Goal: Check status: Check status

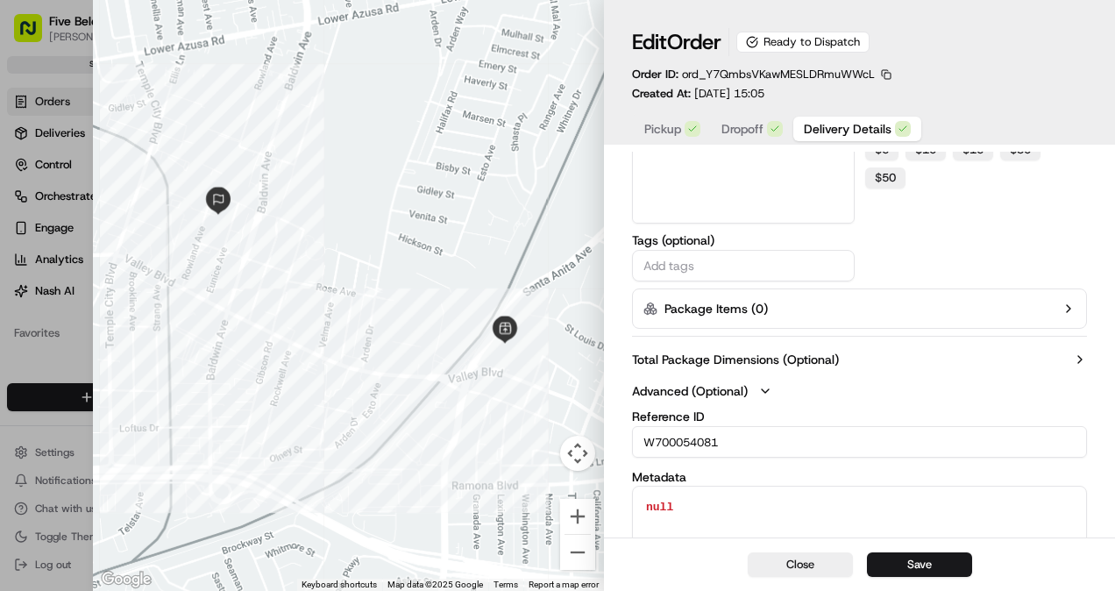
click at [703, 438] on input "W700054081" at bounding box center [859, 442] width 455 height 32
click at [703, 439] on input "W700054081" at bounding box center [859, 442] width 455 height 32
click at [818, 564] on button "Close" at bounding box center [800, 564] width 105 height 25
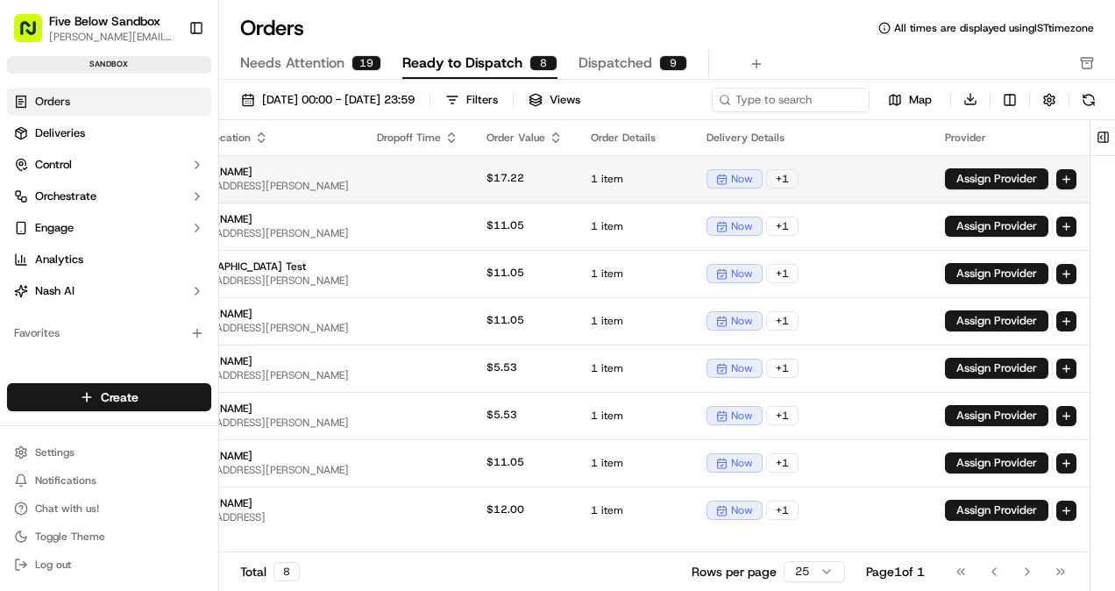
click at [349, 179] on span "[STREET_ADDRESS][PERSON_NAME]" at bounding box center [259, 186] width 180 height 14
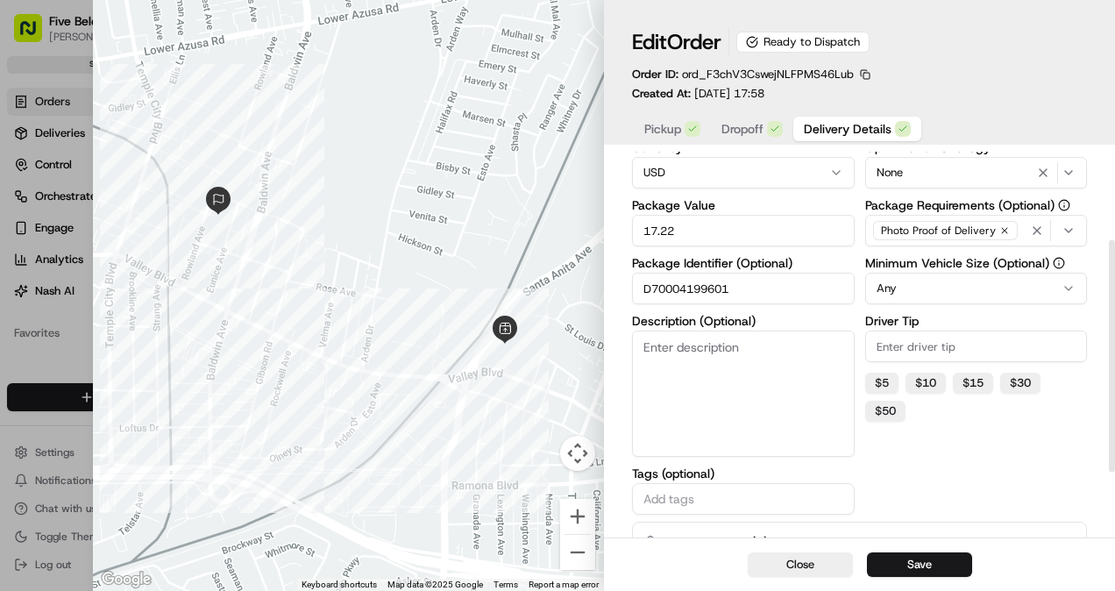
scroll to position [251, 0]
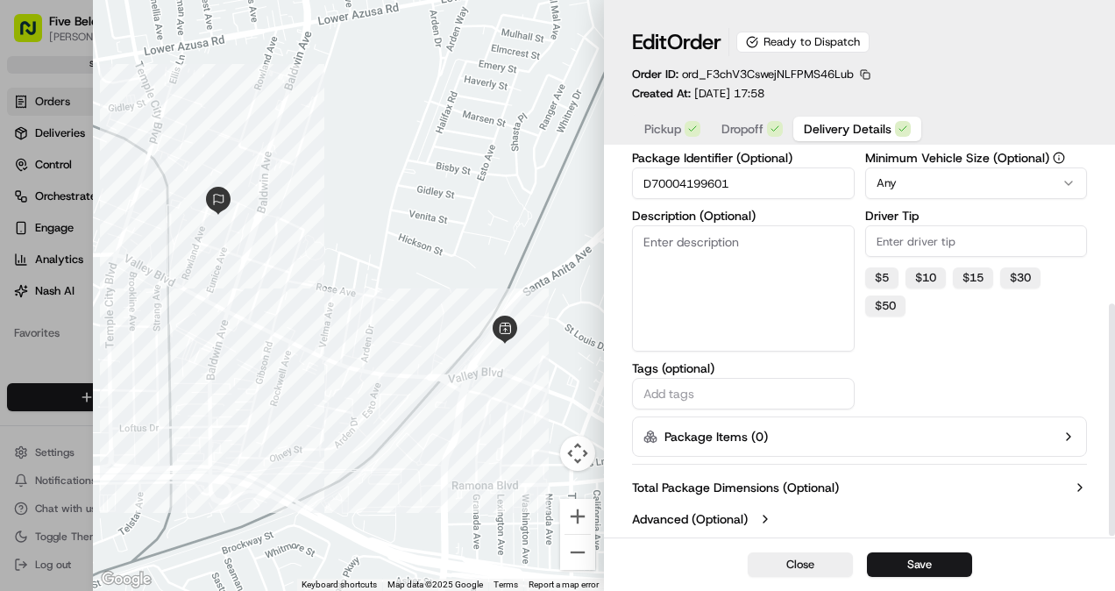
click at [700, 521] on label "Advanced (Optional)" at bounding box center [690, 519] width 116 height 18
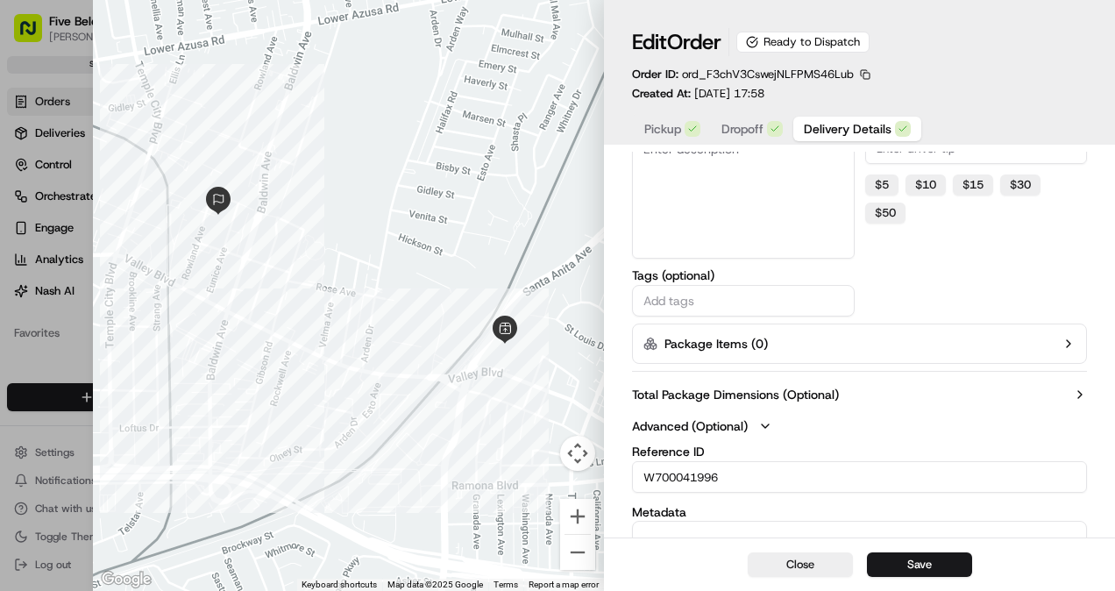
scroll to position [440, 0]
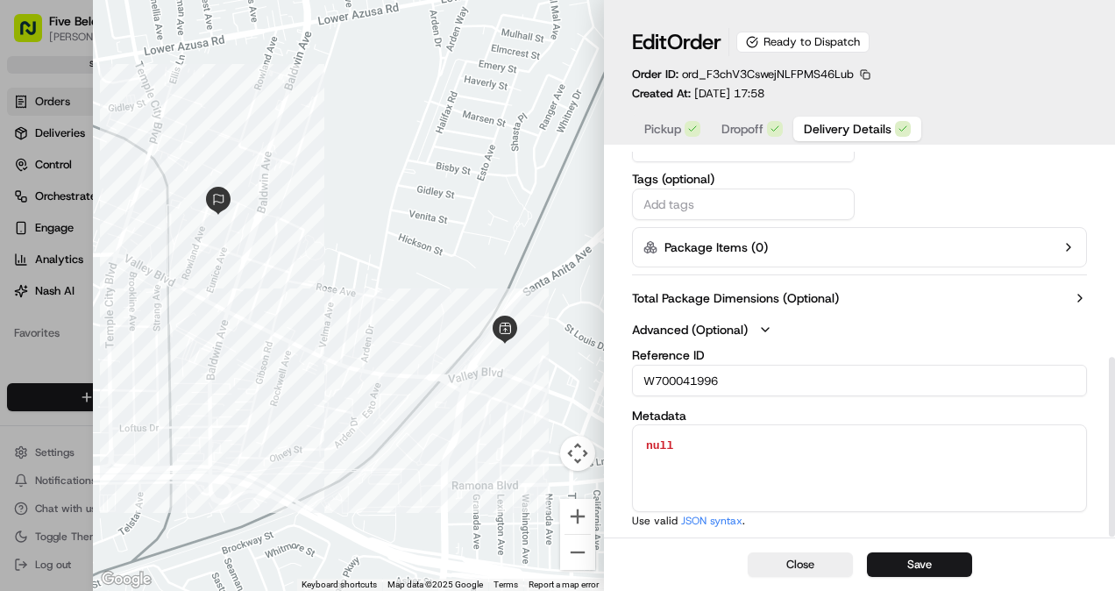
click at [686, 386] on input "W700041996" at bounding box center [859, 381] width 455 height 32
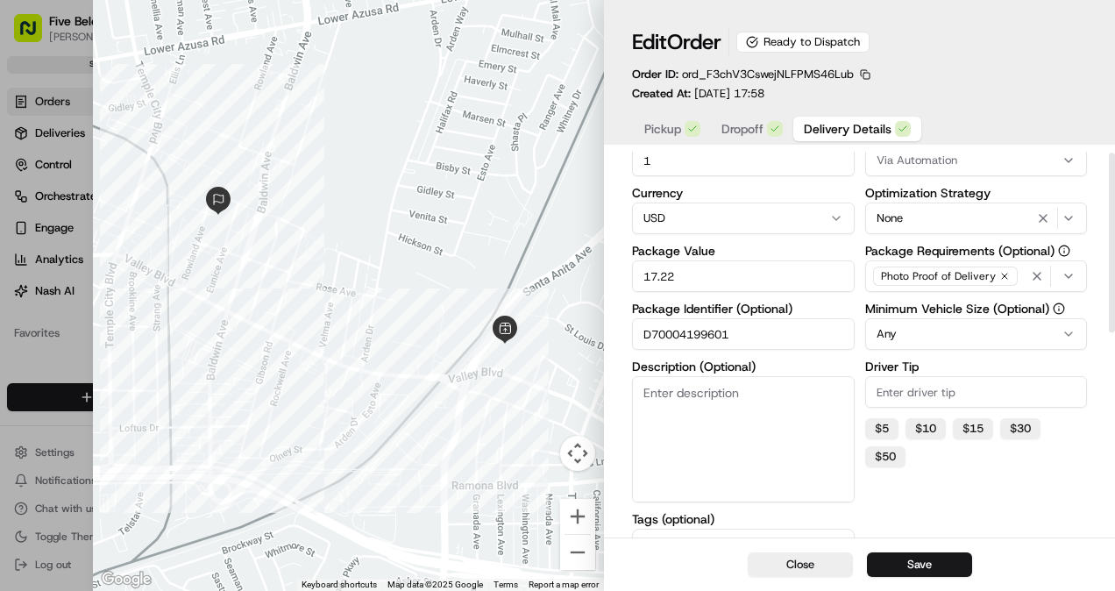
scroll to position [2, 0]
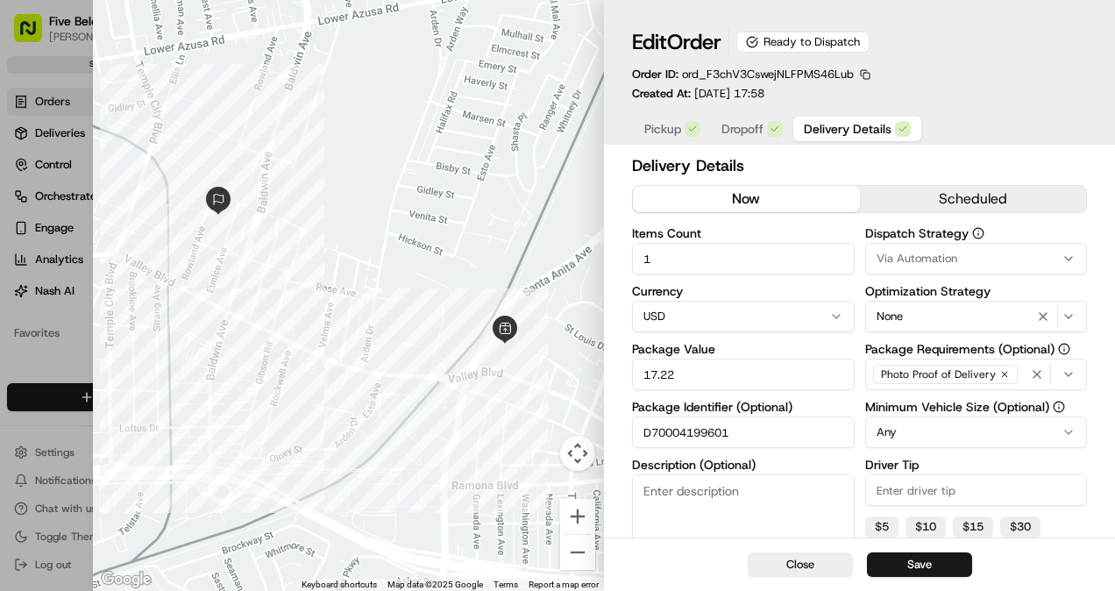
click at [793, 585] on div "Close Save" at bounding box center [859, 563] width 511 height 53
click at [793, 572] on button "Close" at bounding box center [800, 564] width 105 height 25
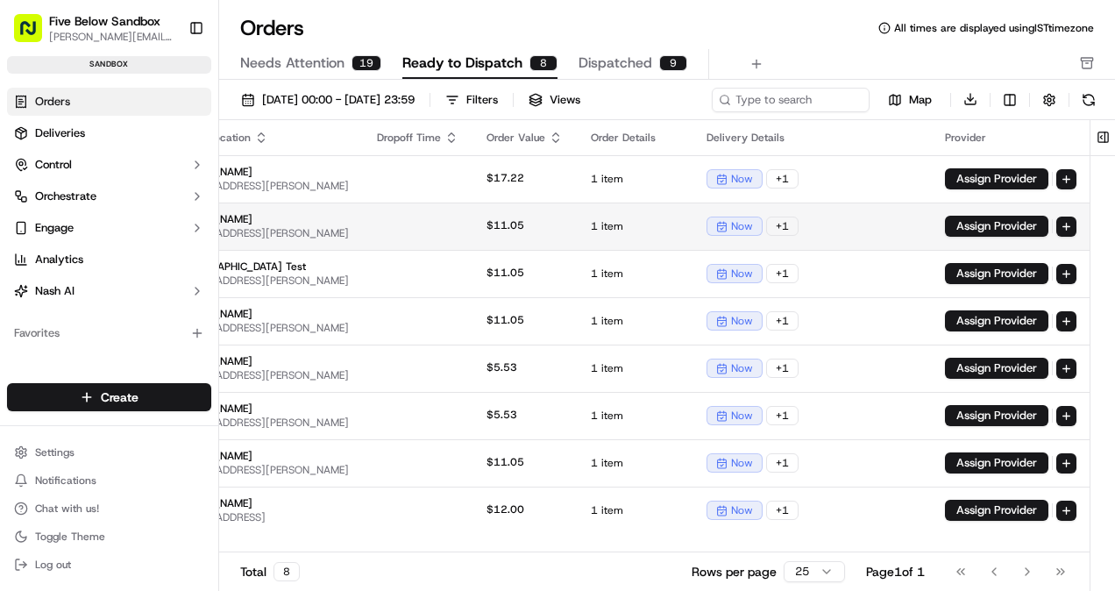
click at [349, 224] on span "[PERSON_NAME]" at bounding box center [259, 219] width 180 height 14
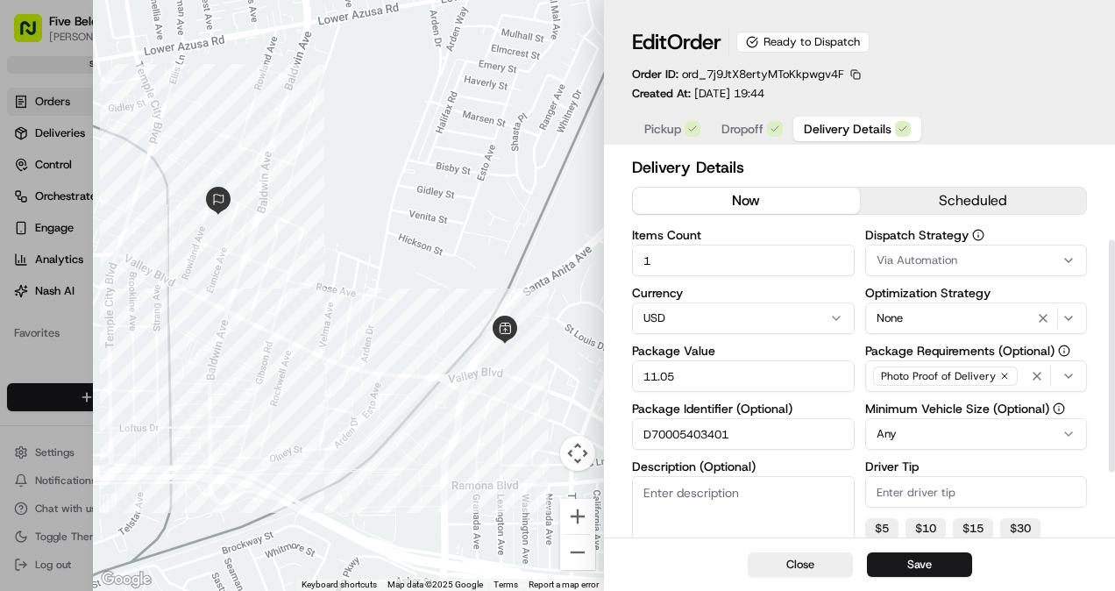
scroll to position [251, 0]
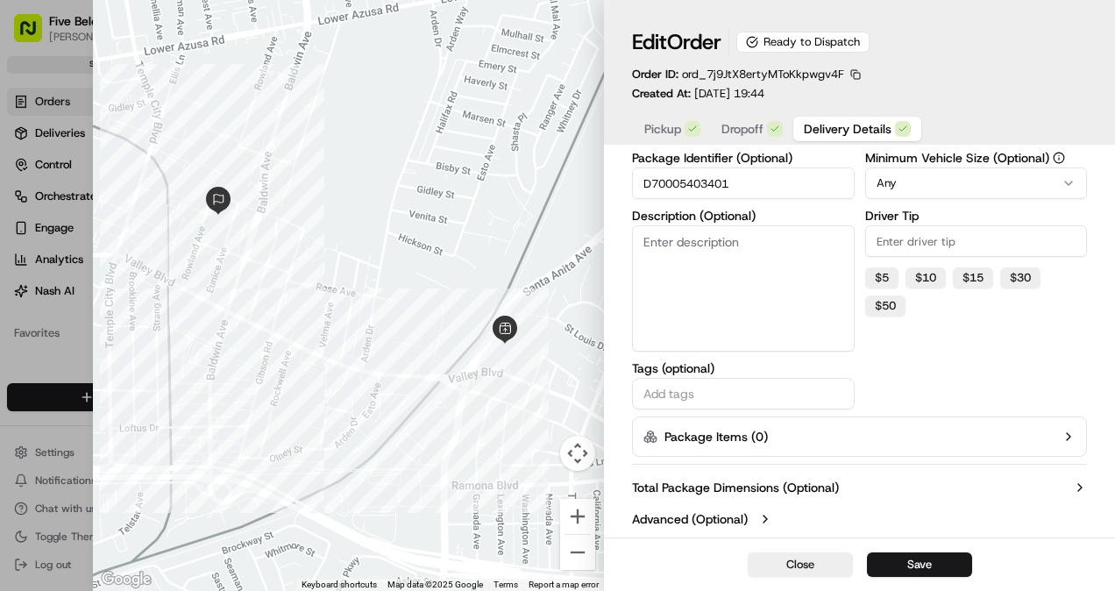
click at [715, 512] on label "Advanced (Optional)" at bounding box center [690, 519] width 116 height 18
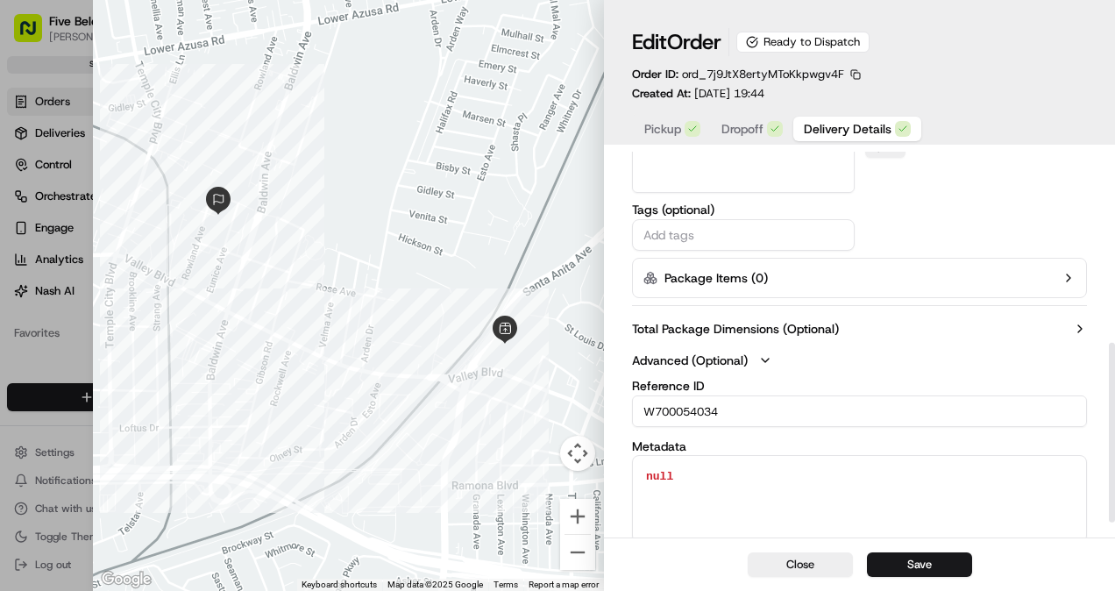
scroll to position [426, 0]
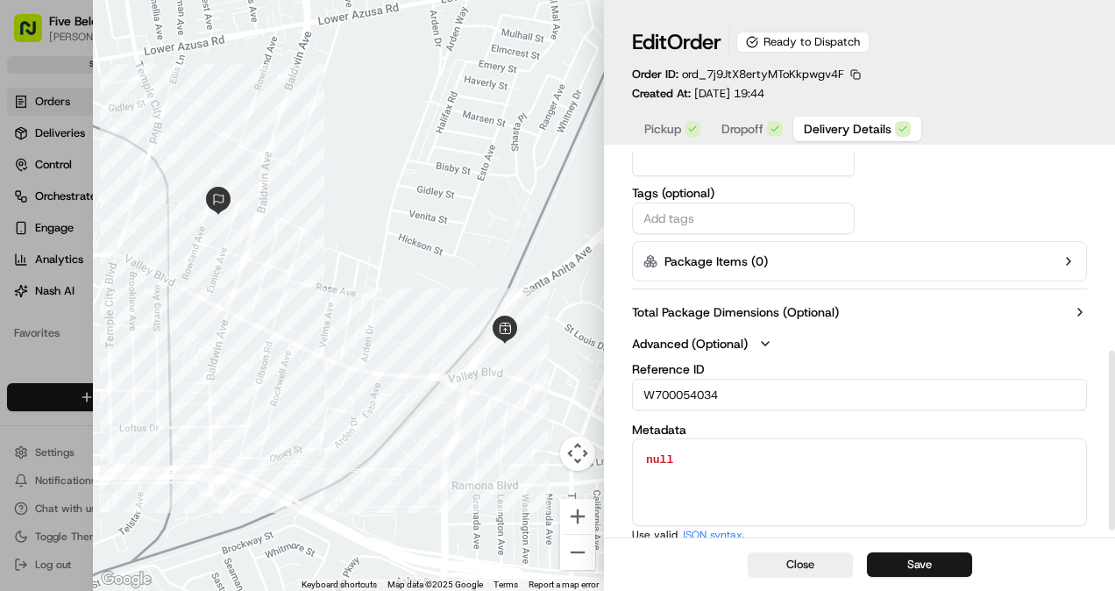
click at [692, 416] on div "Reference ID W700054034 Metadata null null Use valid JSON syntax ." at bounding box center [859, 452] width 455 height 179
click at [692, 403] on input "W700054034" at bounding box center [859, 395] width 455 height 32
click at [692, 404] on input "W700054034" at bounding box center [859, 395] width 455 height 32
click at [676, 396] on input "W700054034" at bounding box center [859, 395] width 455 height 32
